Goal: Task Accomplishment & Management: Manage account settings

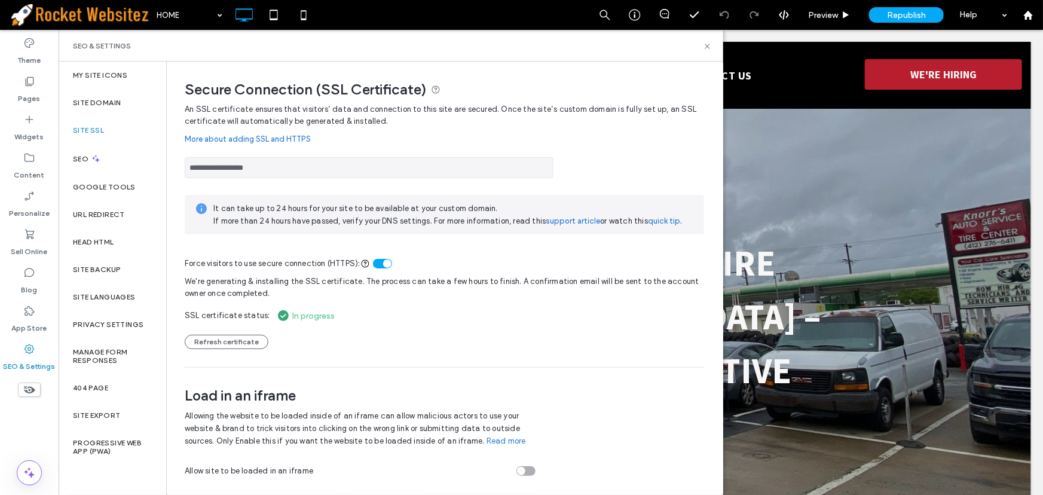
click at [655, 163] on div "**********" at bounding box center [445, 164] width 520 height 27
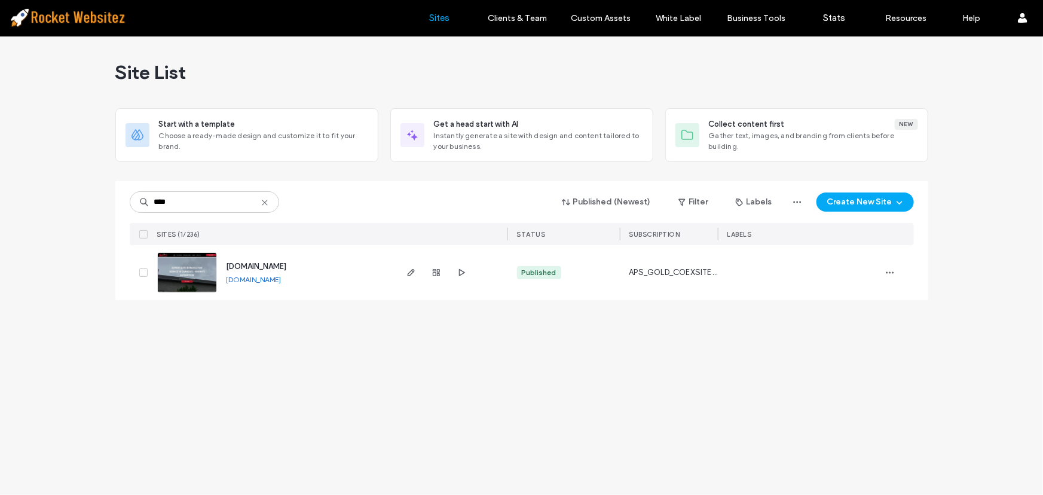
type input "****"
click at [287, 266] on span "www.knorrsauto.com" at bounding box center [257, 266] width 60 height 9
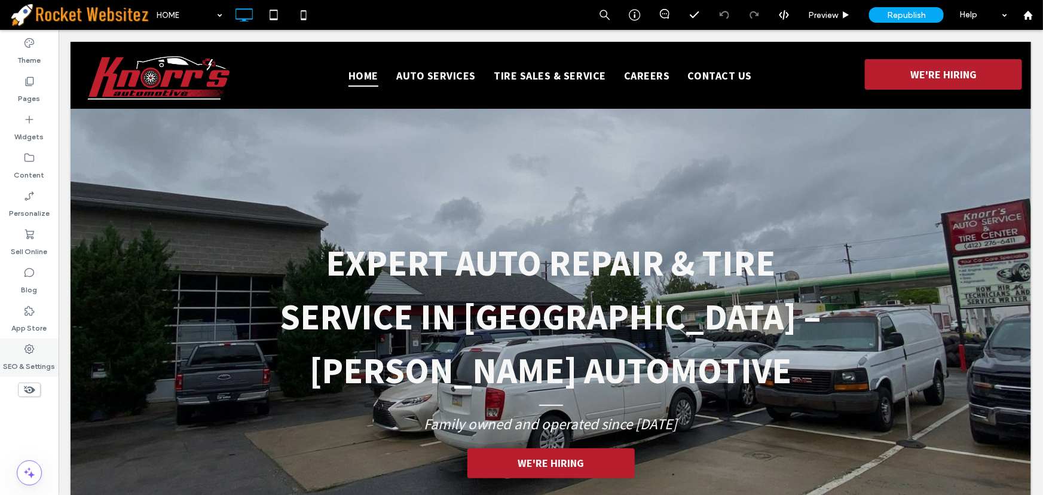
click at [30, 343] on icon at bounding box center [29, 349] width 12 height 12
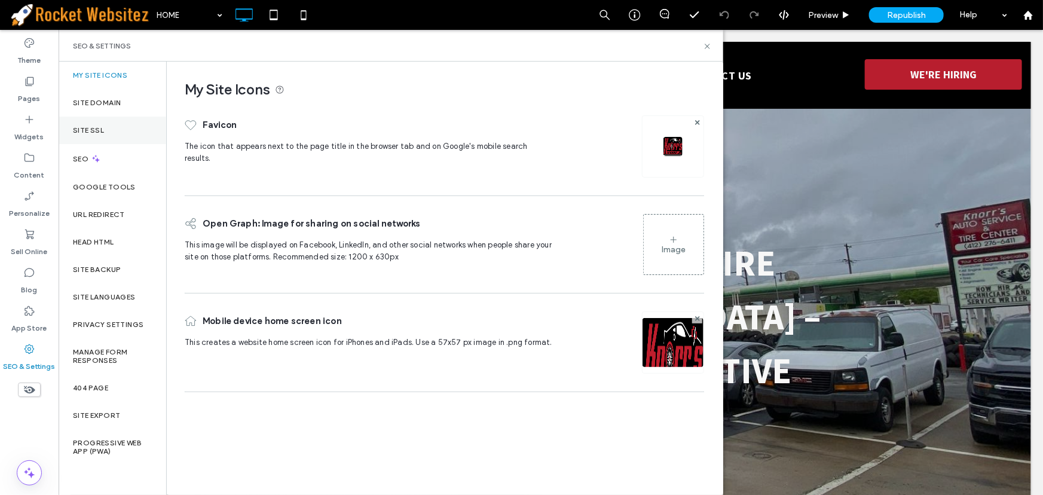
click at [107, 128] on div "Site SSL" at bounding box center [113, 131] width 108 height 28
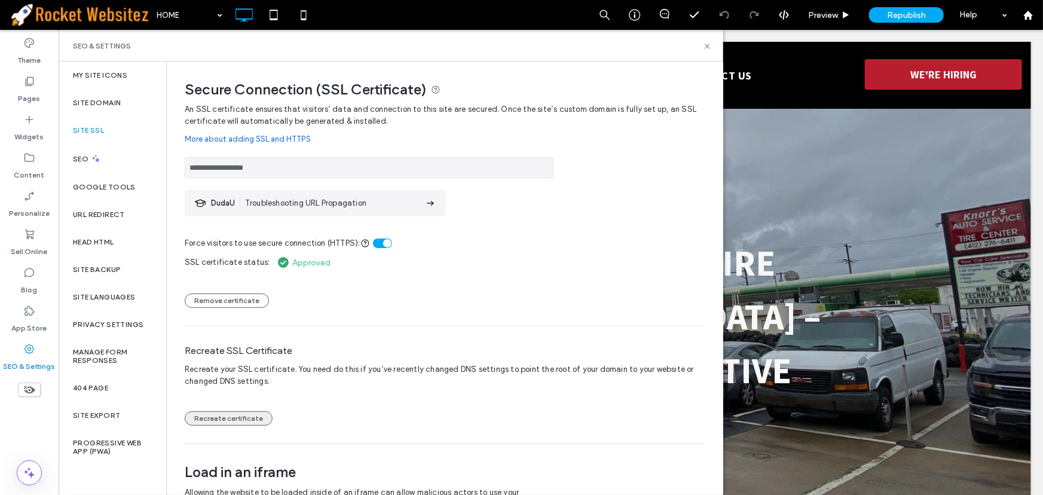
click at [218, 413] on button "Recreate certificate" at bounding box center [229, 418] width 88 height 14
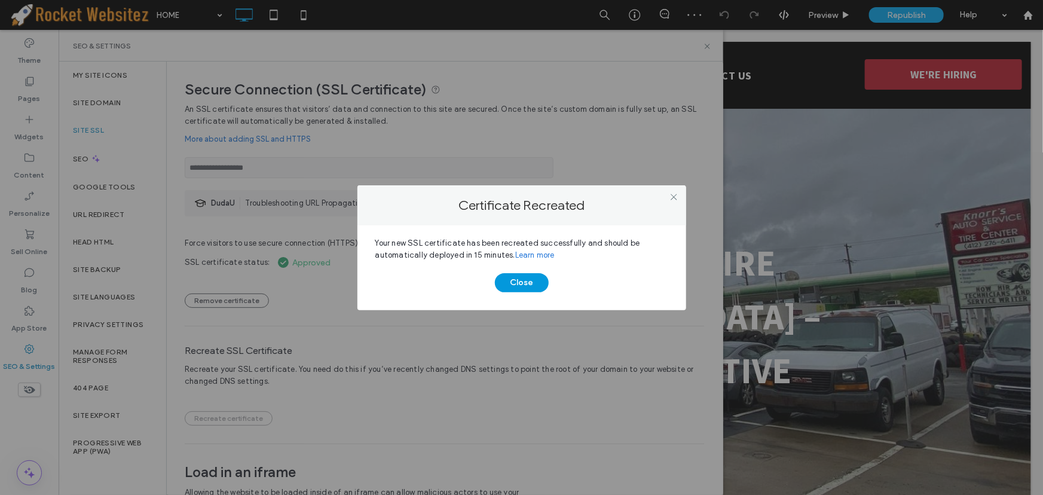
click at [525, 284] on button "Close" at bounding box center [522, 282] width 54 height 19
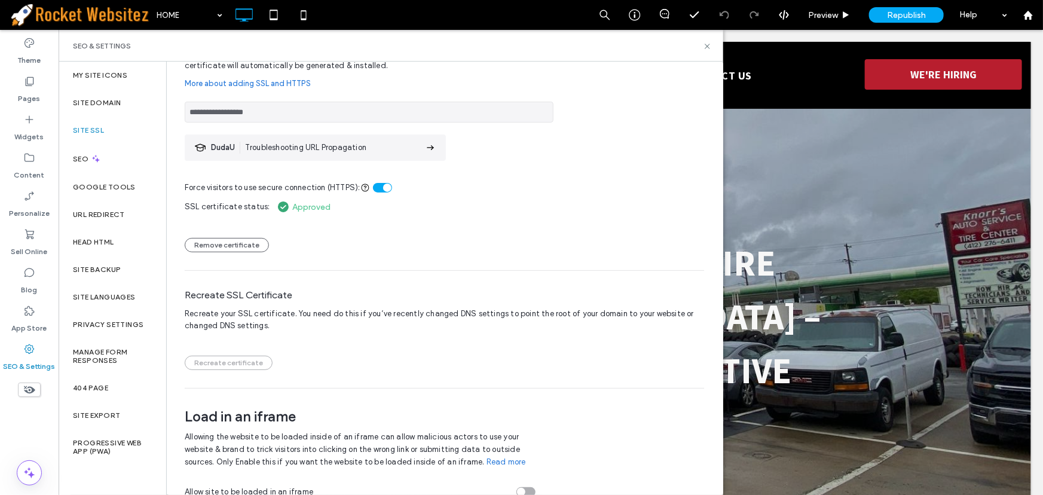
scroll to position [68, 0]
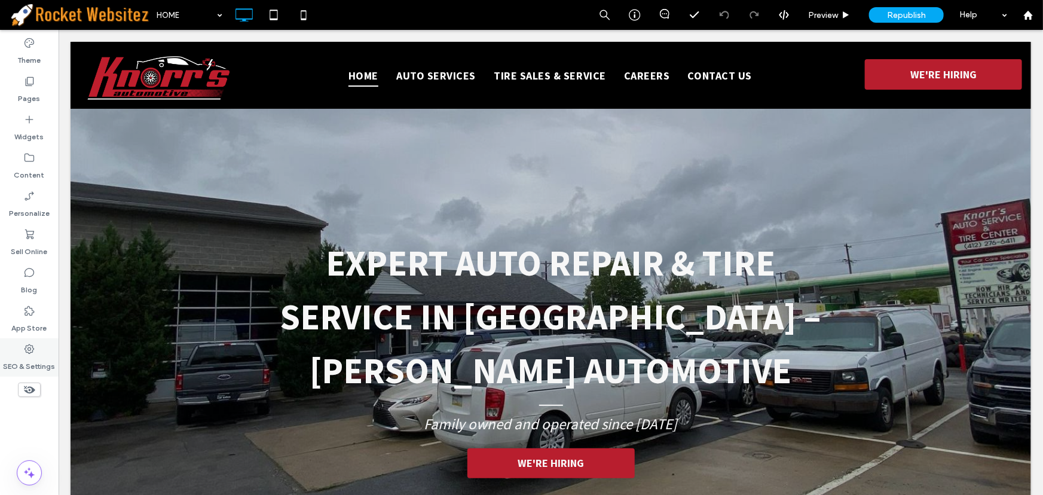
click at [31, 351] on icon at bounding box center [29, 349] width 12 height 12
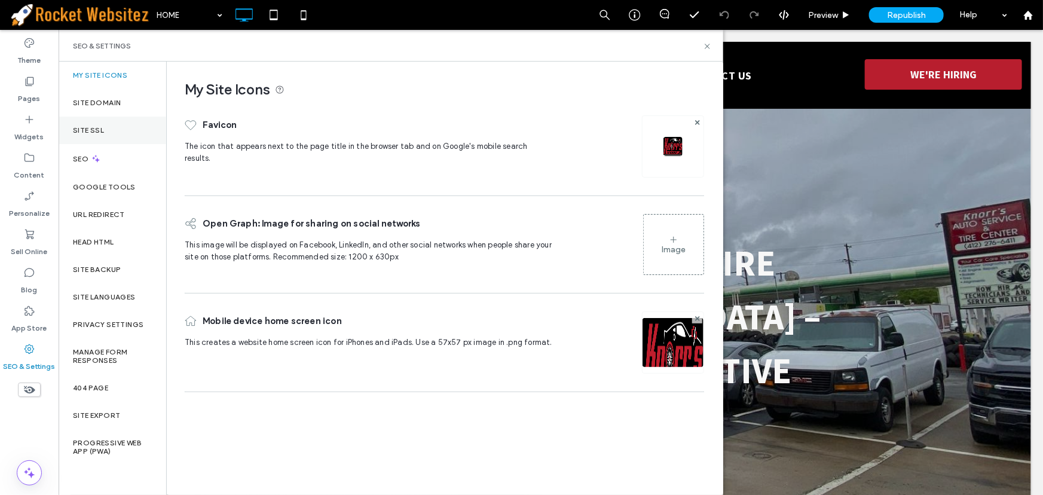
click at [105, 129] on div "Site SSL" at bounding box center [113, 131] width 108 height 28
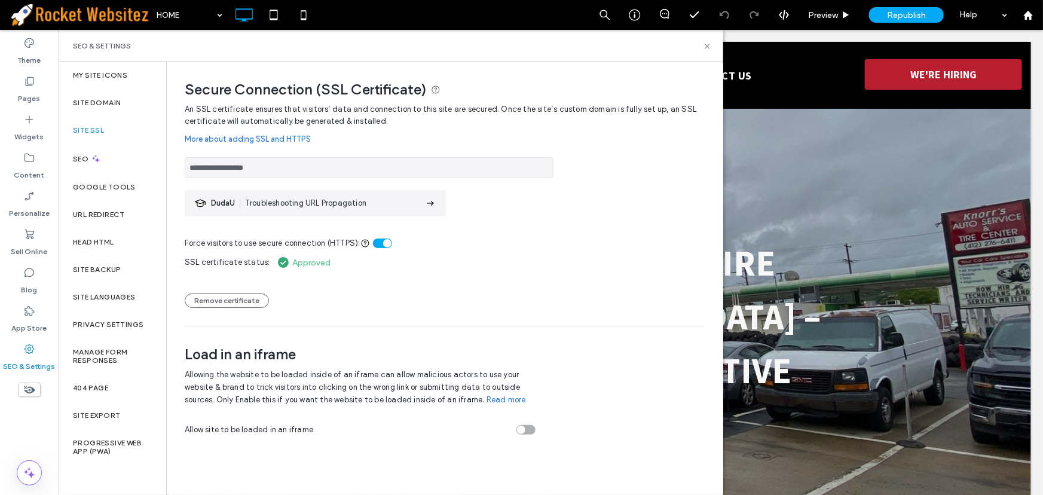
click at [395, 200] on section "DudaU Troubleshooting URL Propagation" at bounding box center [315, 203] width 261 height 26
